Goal: Navigation & Orientation: Find specific page/section

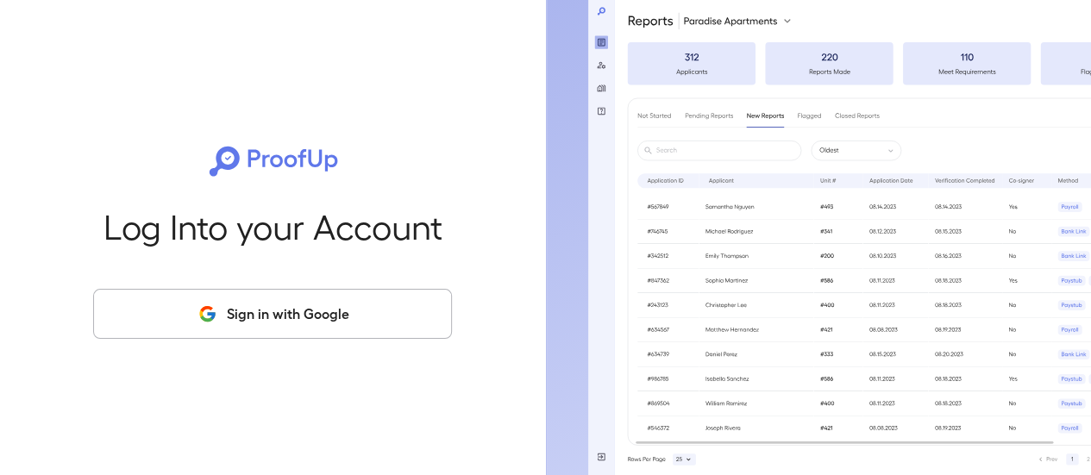
click at [223, 336] on button "Sign in with Google" at bounding box center [272, 314] width 359 height 50
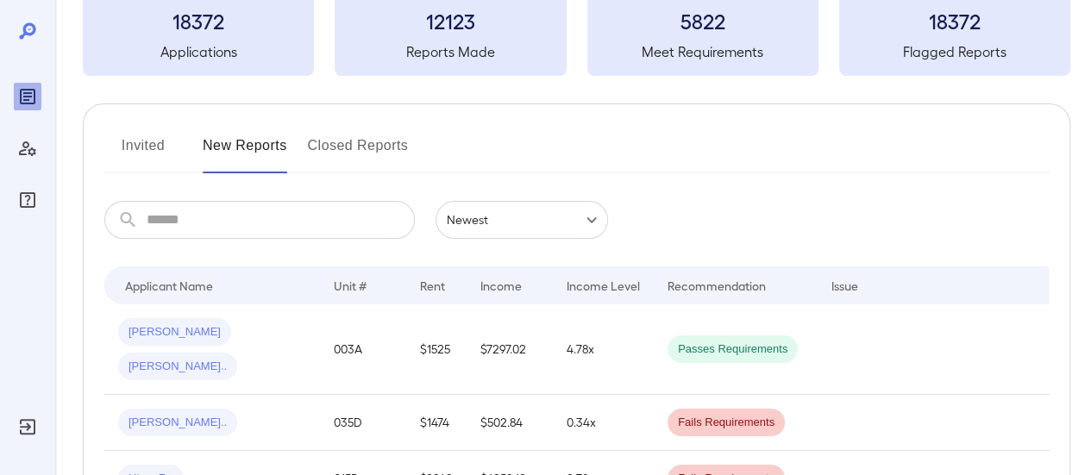
scroll to position [173, 0]
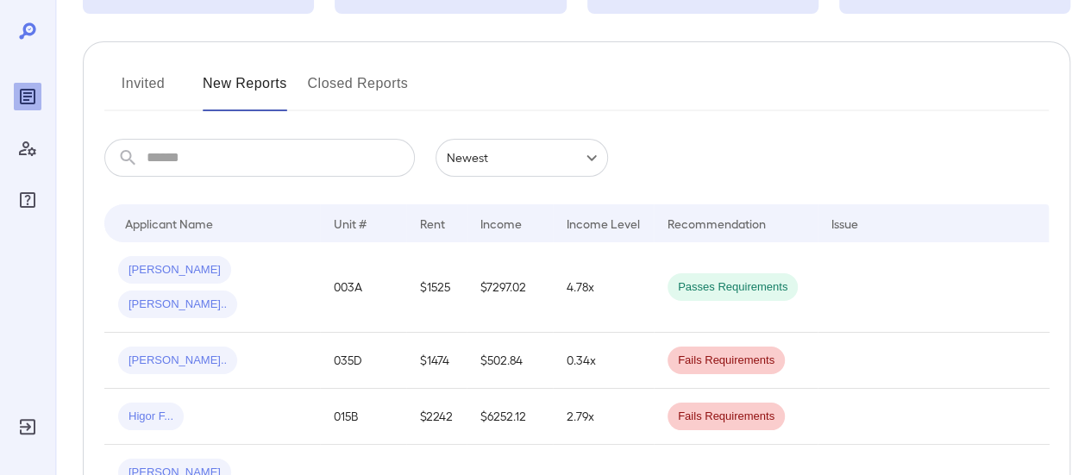
click at [149, 89] on button "Invited" at bounding box center [143, 90] width 78 height 41
